Goal: Communication & Community: Answer question/provide support

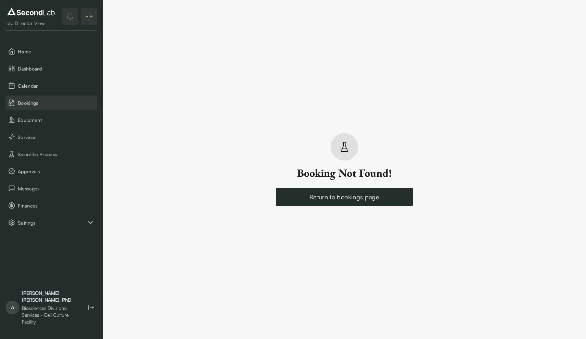
click at [45, 105] on span "Bookings" at bounding box center [56, 102] width 77 height 7
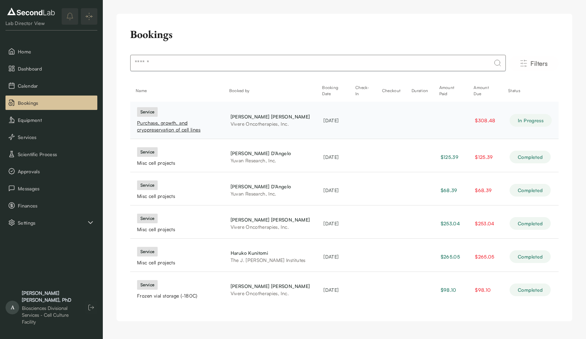
click at [173, 124] on div "Purchase, growth, and cryopreservation of cell lines" at bounding box center [177, 127] width 80 height 14
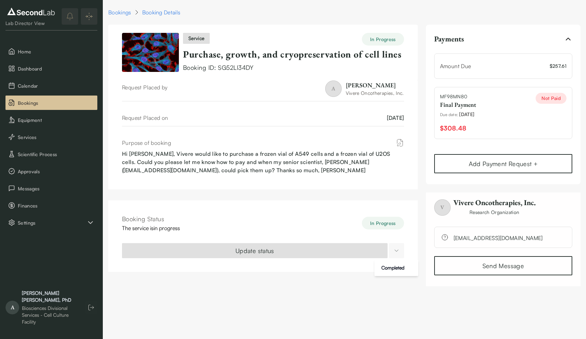
click at [399, 253] on html "SKIP TO CONTENT Lab Director View Home Dashboard Calendar Bookings Equipment Se…" at bounding box center [293, 147] width 586 height 294
click at [399, 270] on div "Completed" at bounding box center [392, 267] width 28 height 11
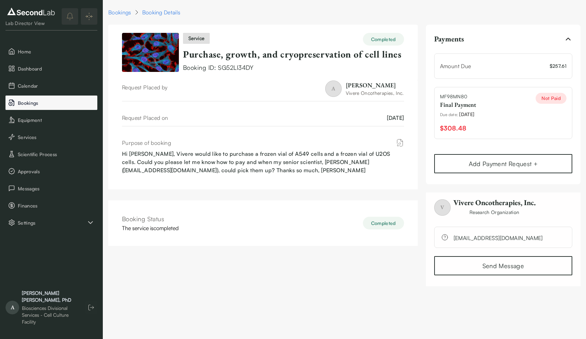
click at [31, 106] on span "Bookings" at bounding box center [56, 102] width 77 height 7
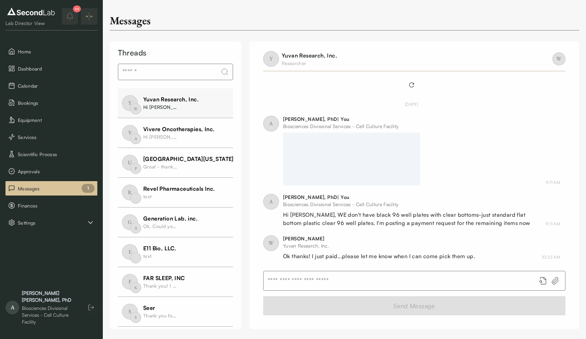
scroll to position [204, 0]
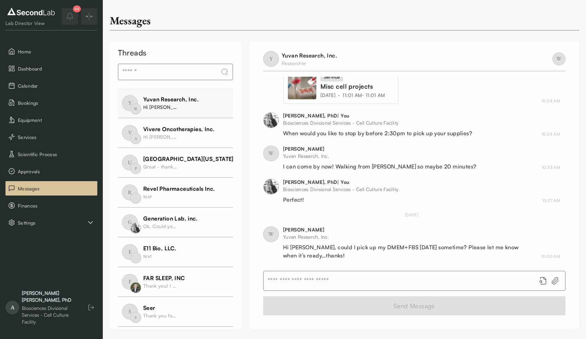
click at [387, 282] on input "text" at bounding box center [396, 280] width 267 height 19
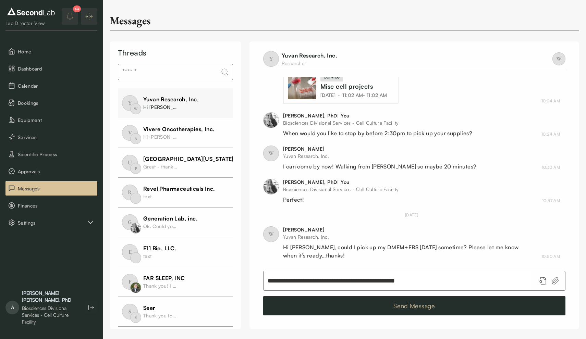
type input "**********"
click at [367, 308] on button "Send Message" at bounding box center [414, 305] width 302 height 19
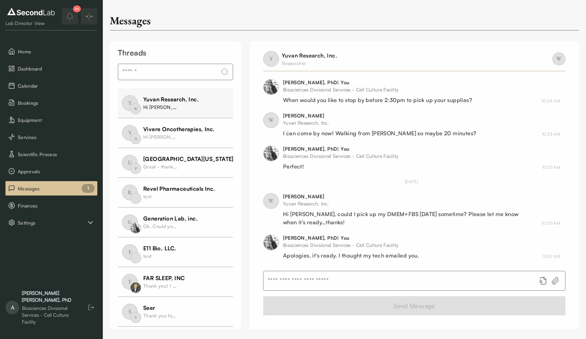
scroll to position [237, 0]
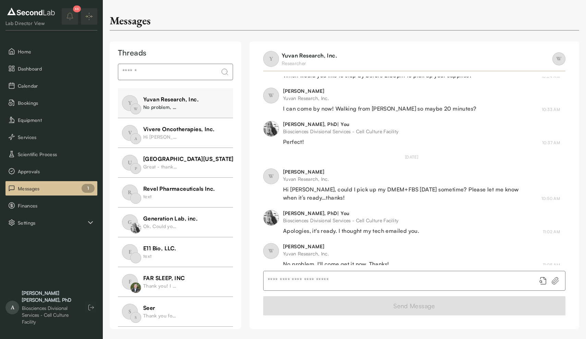
scroll to position [271, 0]
